Goal: Information Seeking & Learning: Check status

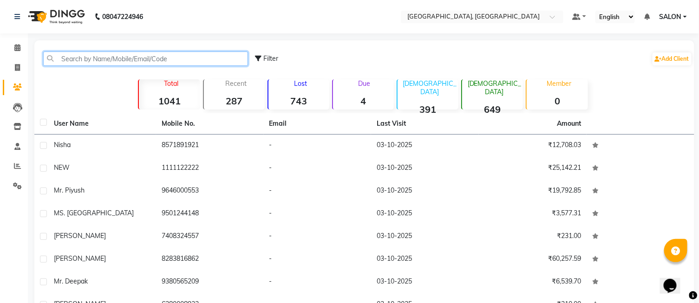
click at [87, 56] on input "text" at bounding box center [145, 59] width 205 height 14
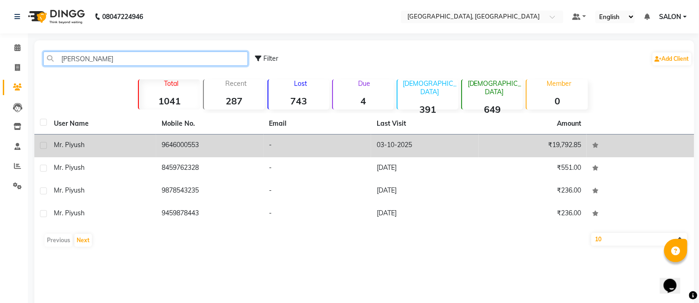
type input "[PERSON_NAME]"
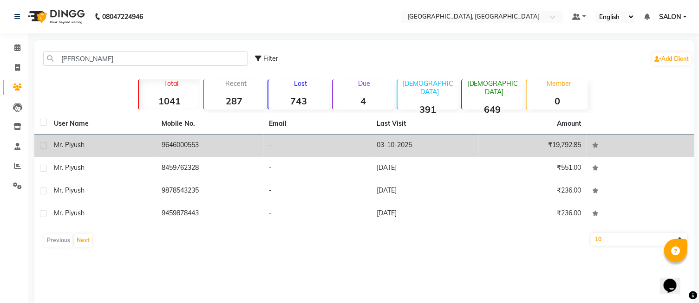
click at [169, 144] on td "9646000553" at bounding box center [210, 146] width 108 height 23
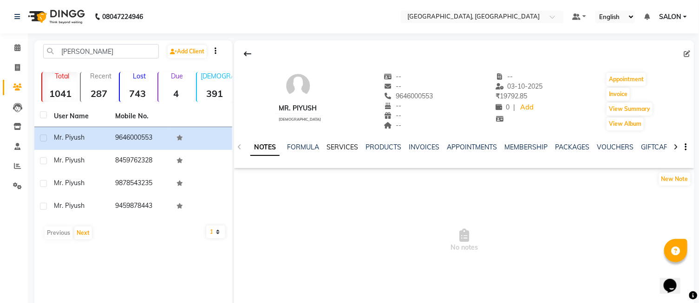
click at [347, 143] on link "SERVICES" at bounding box center [342, 147] width 32 height 8
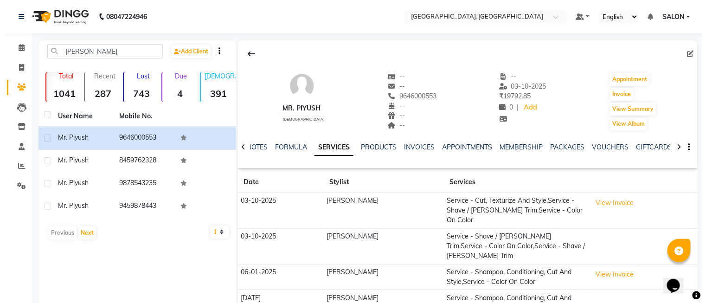
scroll to position [64, 0]
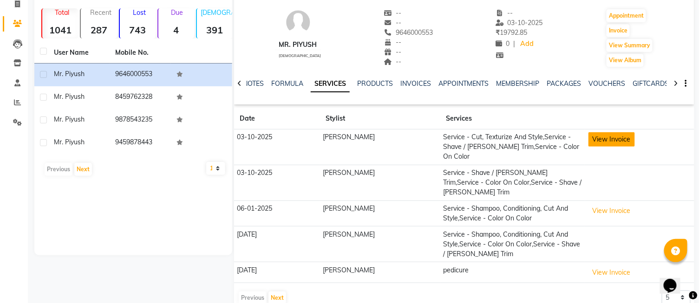
click at [602, 139] on button "View Invoice" at bounding box center [611, 139] width 46 height 14
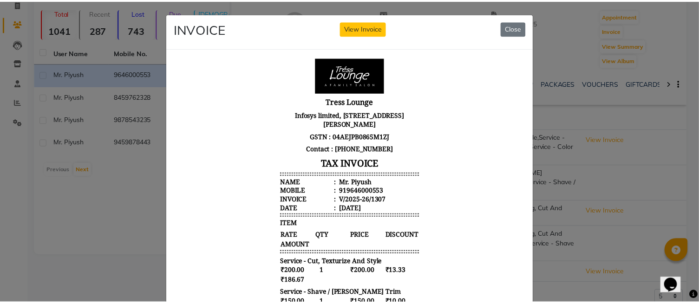
scroll to position [7, 0]
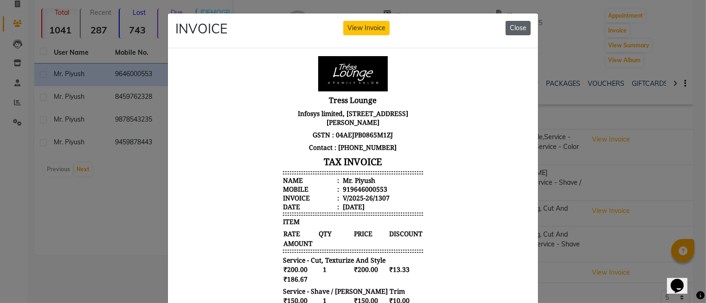
click at [511, 32] on button "Close" at bounding box center [518, 28] width 25 height 14
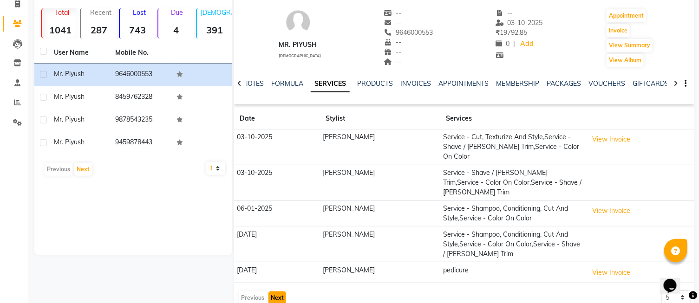
click at [278, 291] on button "Next" at bounding box center [277, 297] width 18 height 13
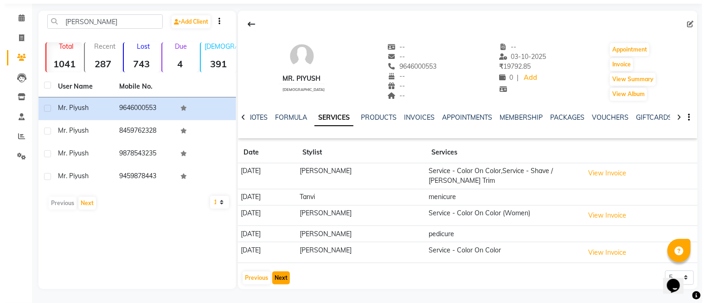
scroll to position [30, 0]
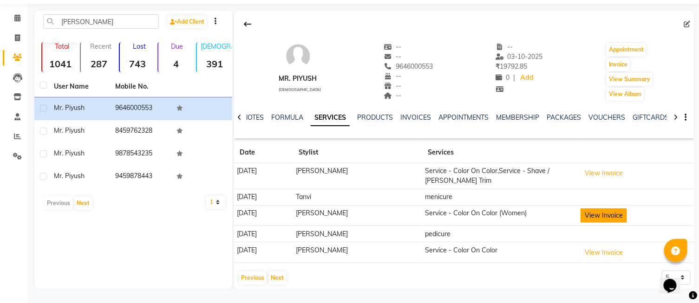
click at [626, 212] on button "View Invoice" at bounding box center [603, 215] width 46 height 14
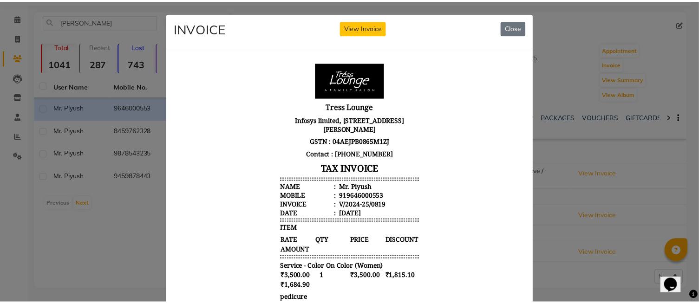
scroll to position [0, 0]
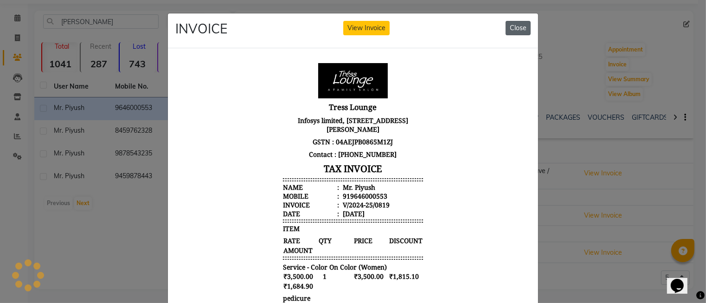
click at [517, 30] on button "Close" at bounding box center [518, 28] width 25 height 14
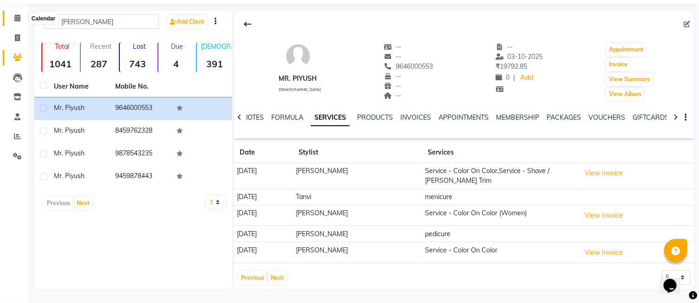
click at [18, 20] on icon at bounding box center [17, 17] width 6 height 7
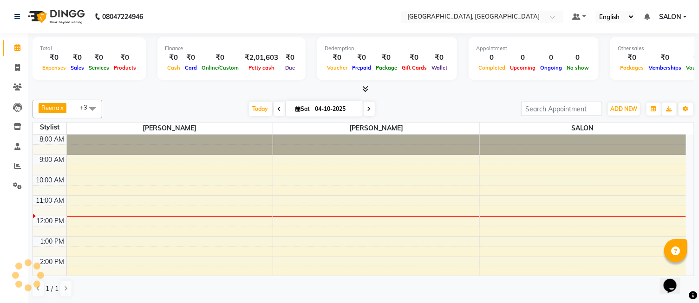
scroll to position [82, 0]
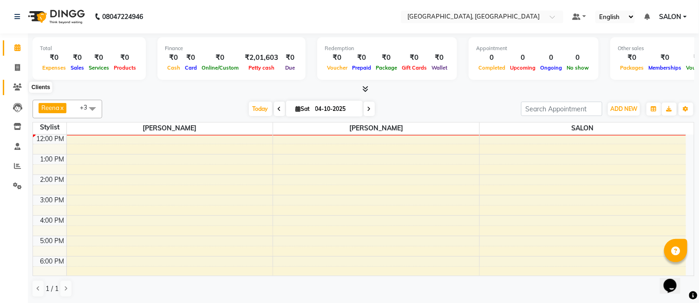
click at [17, 85] on icon at bounding box center [17, 87] width 9 height 7
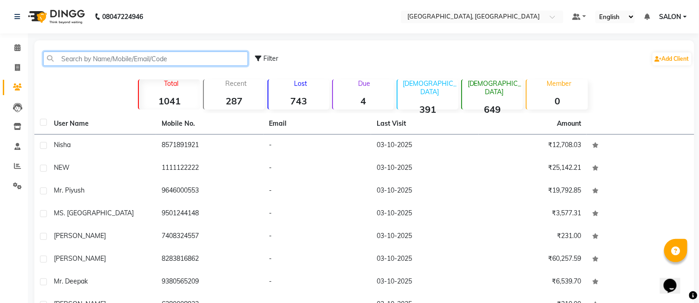
click at [104, 58] on input "text" at bounding box center [145, 59] width 205 height 14
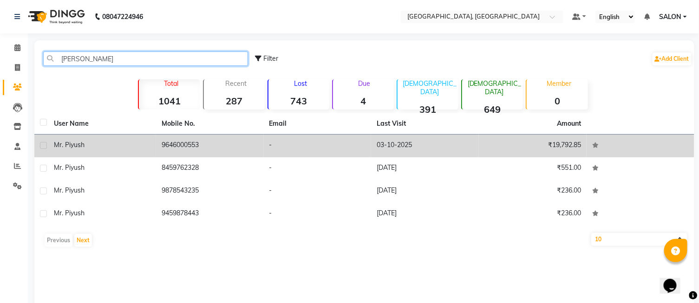
type input "[PERSON_NAME]"
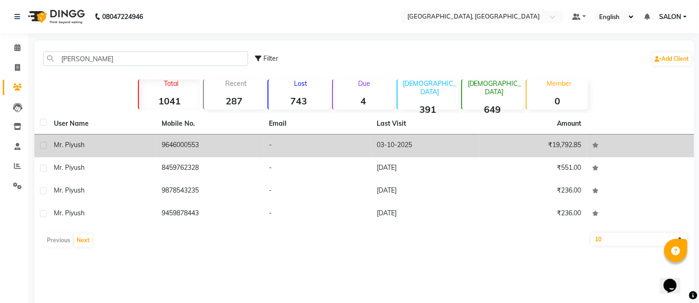
click at [231, 140] on td "9646000553" at bounding box center [210, 146] width 108 height 23
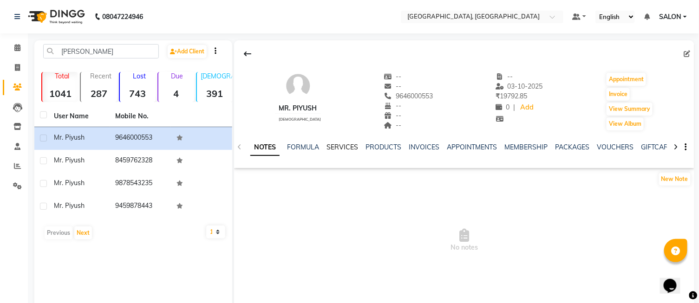
click at [351, 143] on link "SERVICES" at bounding box center [342, 147] width 32 height 8
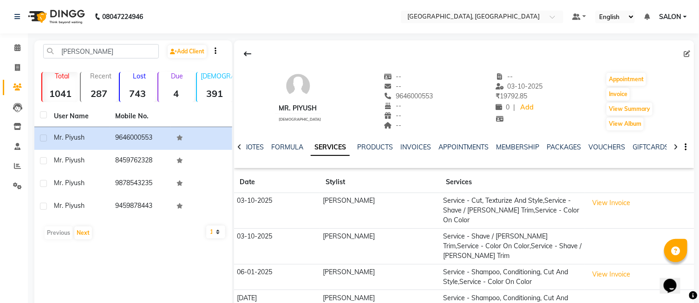
scroll to position [64, 0]
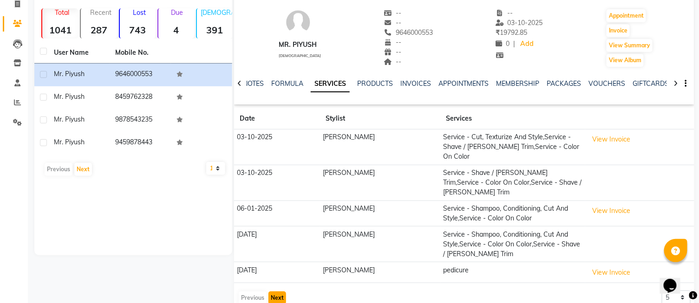
click at [278, 291] on button "Next" at bounding box center [277, 297] width 18 height 13
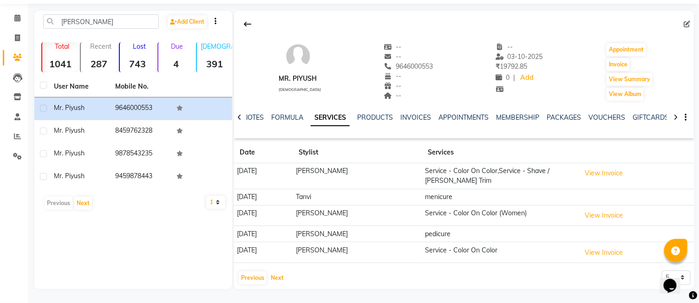
scroll to position [30, 0]
click at [276, 276] on button "Next" at bounding box center [277, 278] width 18 height 13
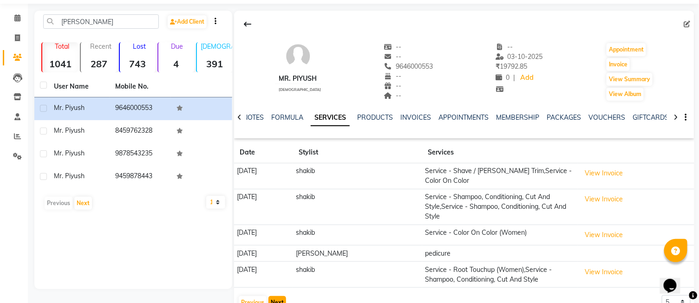
scroll to position [54, 0]
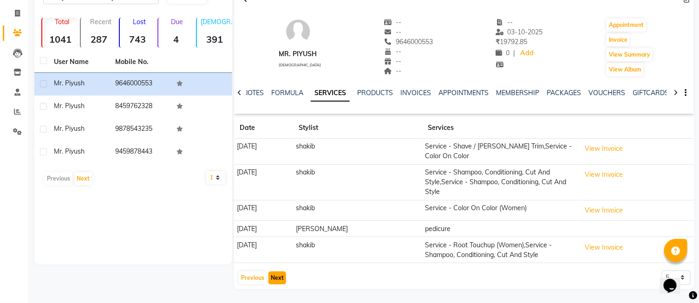
click at [272, 273] on button "Next" at bounding box center [277, 278] width 18 height 13
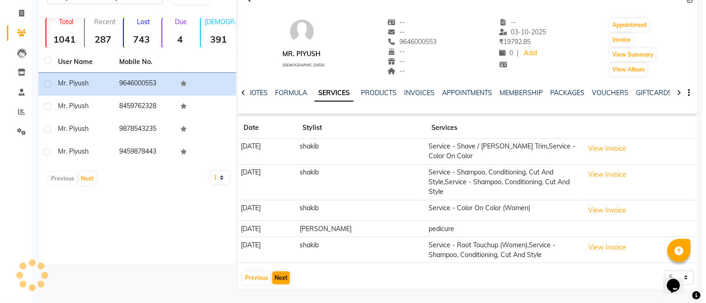
scroll to position [29, 0]
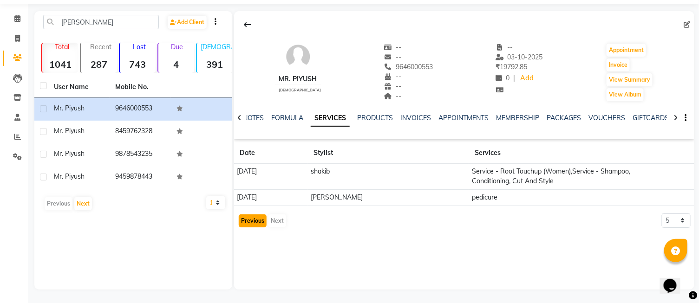
click at [260, 224] on button "Previous" at bounding box center [253, 220] width 28 height 13
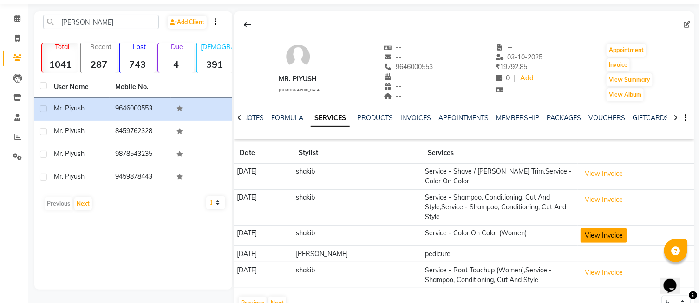
click at [610, 235] on button "View Invoice" at bounding box center [603, 235] width 46 height 14
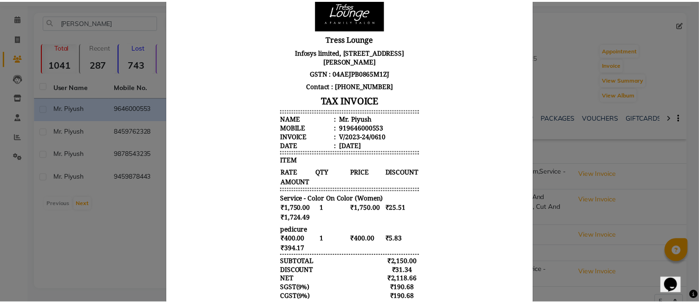
scroll to position [0, 0]
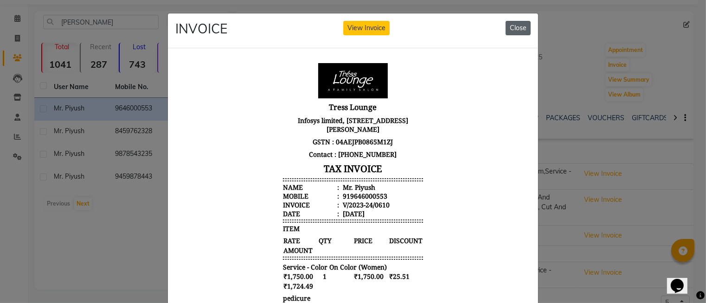
click at [516, 25] on button "Close" at bounding box center [518, 28] width 25 height 14
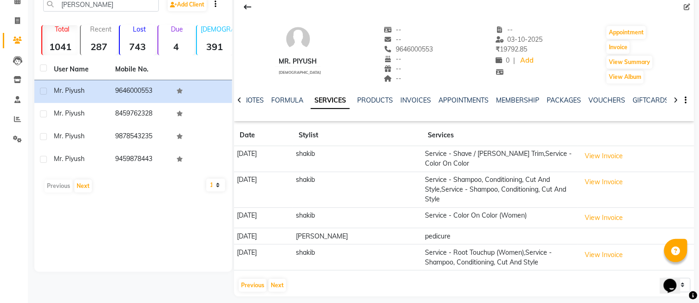
scroll to position [54, 0]
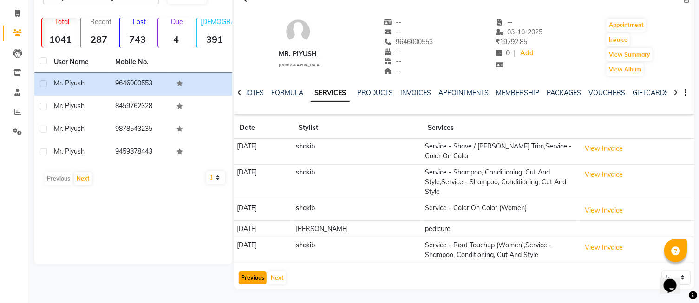
click at [254, 278] on button "Previous" at bounding box center [253, 278] width 28 height 13
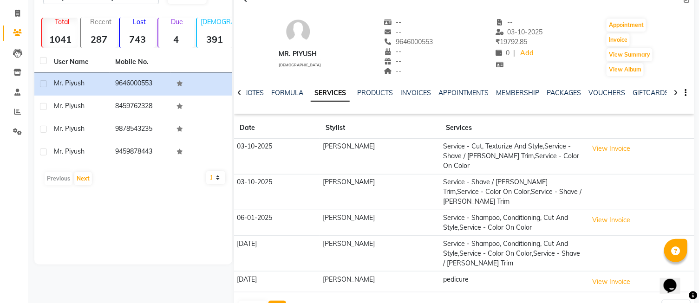
click at [273, 301] on button "Next" at bounding box center [277, 307] width 18 height 13
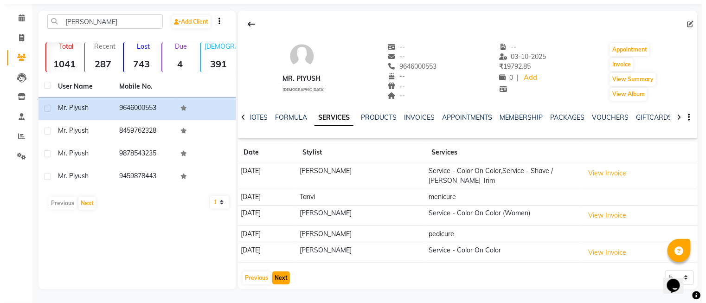
scroll to position [30, 0]
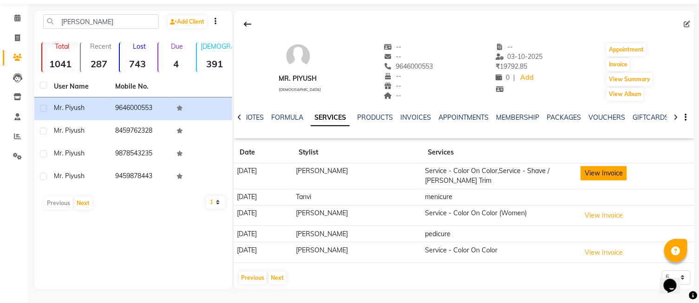
click at [604, 170] on button "View Invoice" at bounding box center [603, 173] width 46 height 14
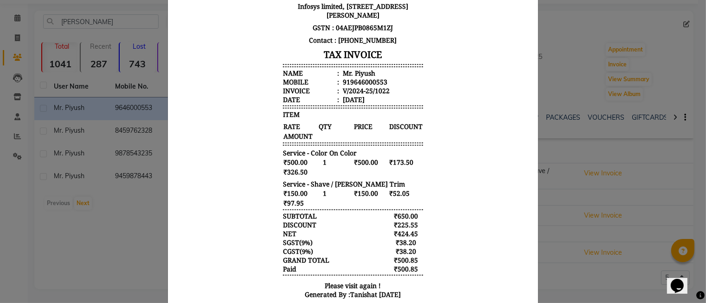
scroll to position [146, 0]
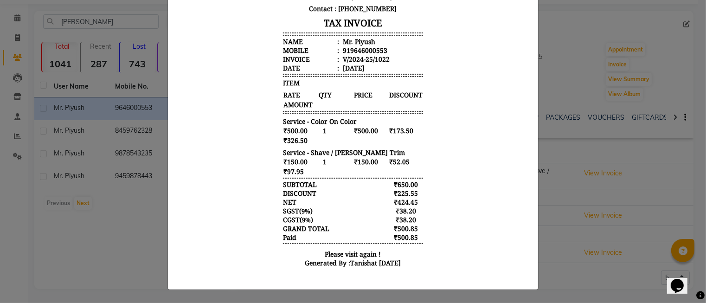
click at [568, 162] on ngb-modal-window "INVOICE View Invoice Close" at bounding box center [353, 151] width 706 height 303
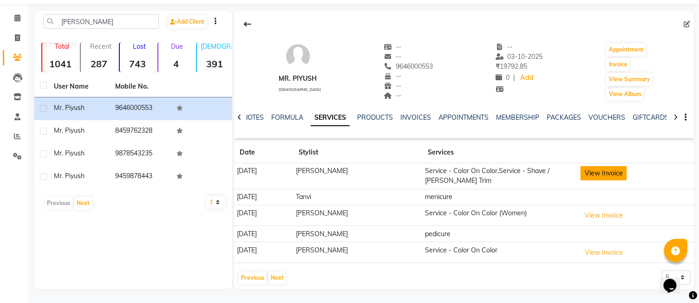
click at [607, 173] on button "View Invoice" at bounding box center [603, 173] width 46 height 14
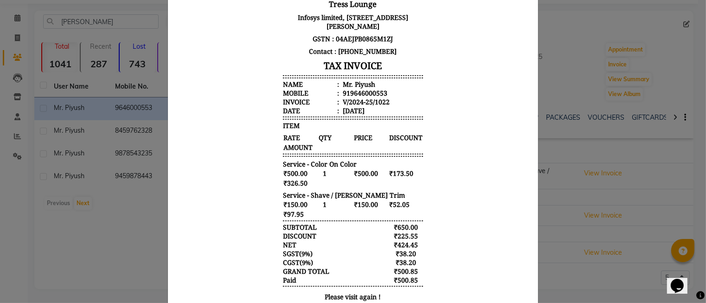
scroll to position [0, 0]
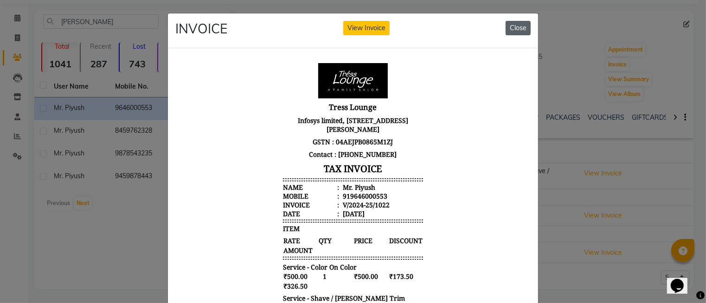
click at [517, 31] on button "Close" at bounding box center [518, 28] width 25 height 14
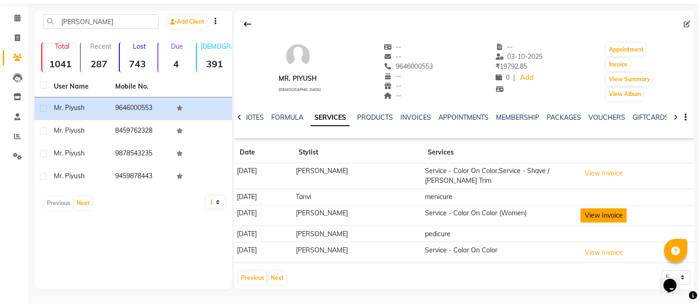
click at [604, 212] on button "View Invoice" at bounding box center [603, 215] width 46 height 14
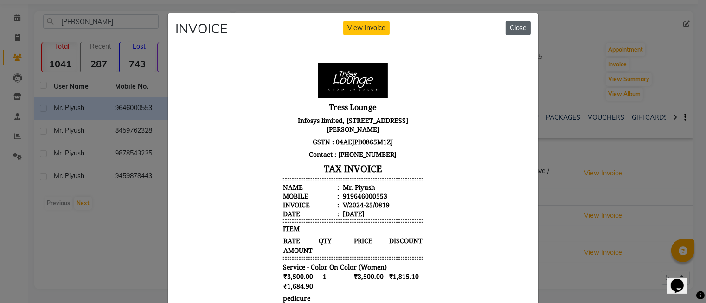
click at [517, 28] on button "Close" at bounding box center [518, 28] width 25 height 14
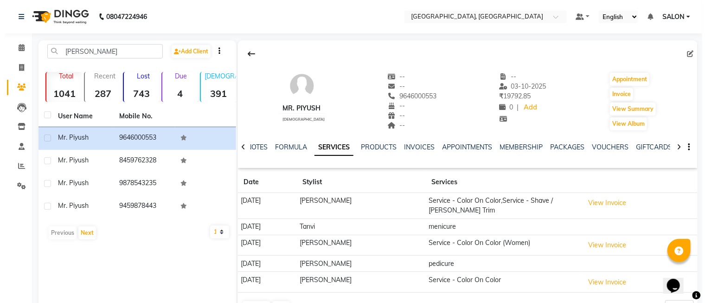
scroll to position [30, 0]
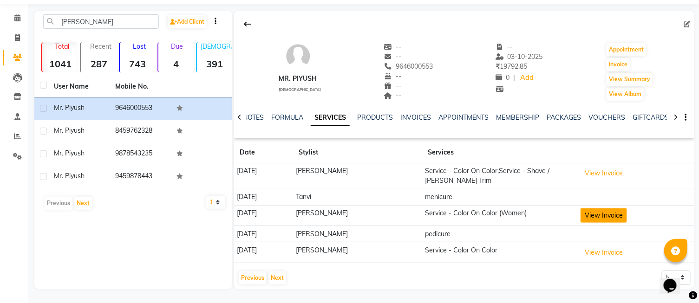
click at [602, 214] on button "View Invoice" at bounding box center [603, 215] width 46 height 14
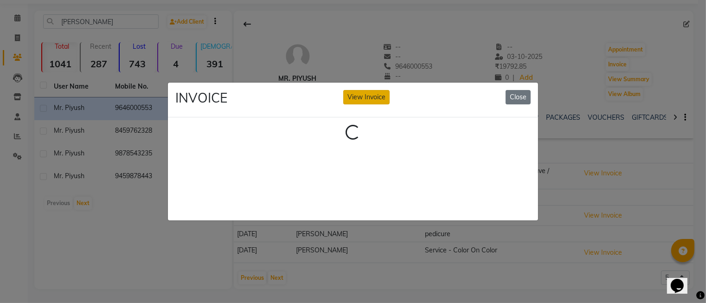
click at [380, 99] on button "View Invoice" at bounding box center [366, 97] width 46 height 14
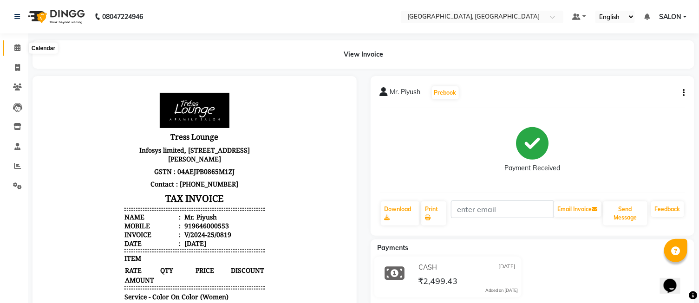
click at [19, 49] on icon at bounding box center [17, 47] width 6 height 7
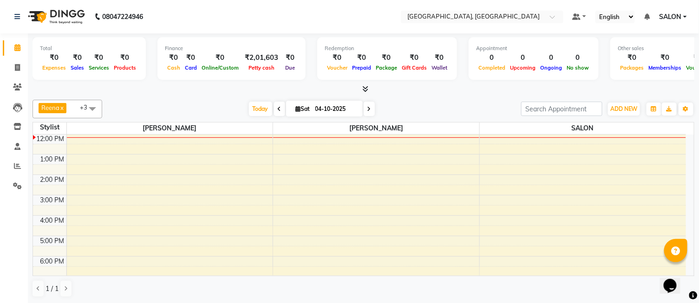
scroll to position [0, 0]
